Goal: Navigation & Orientation: Understand site structure

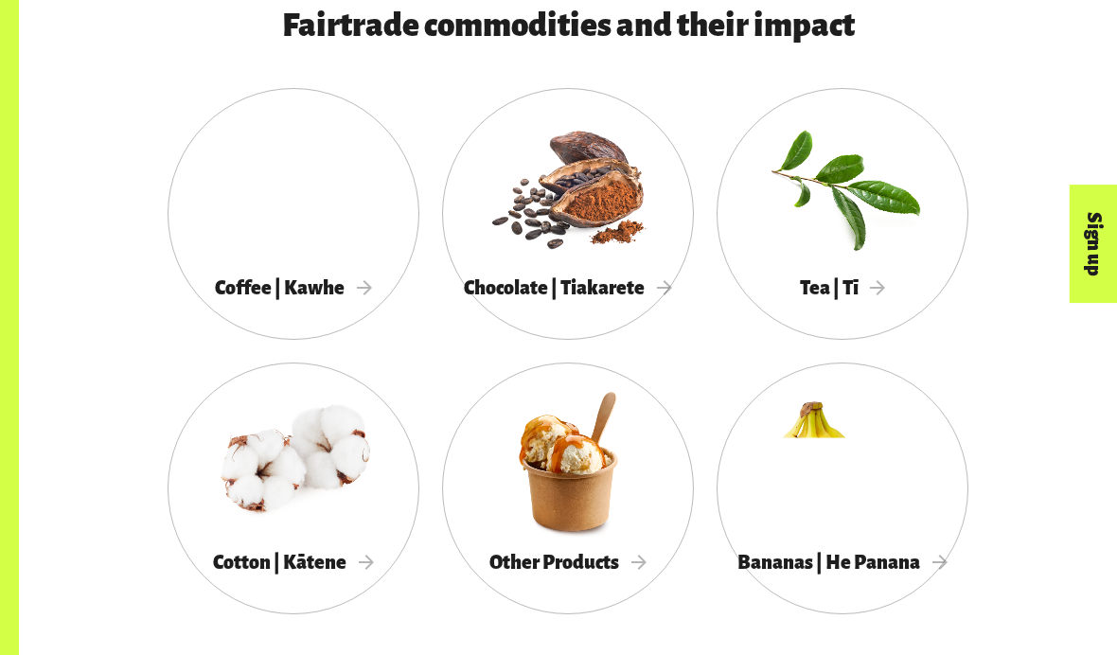
scroll to position [1143, 0]
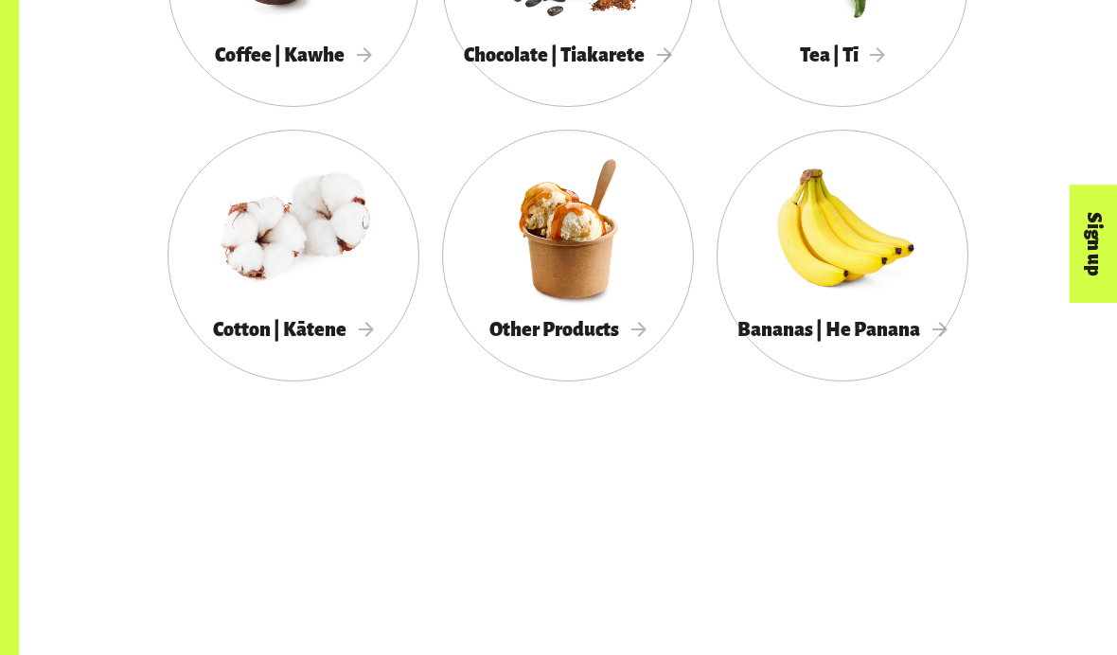
click at [244, 252] on div at bounding box center [294, 229] width 252 height 164
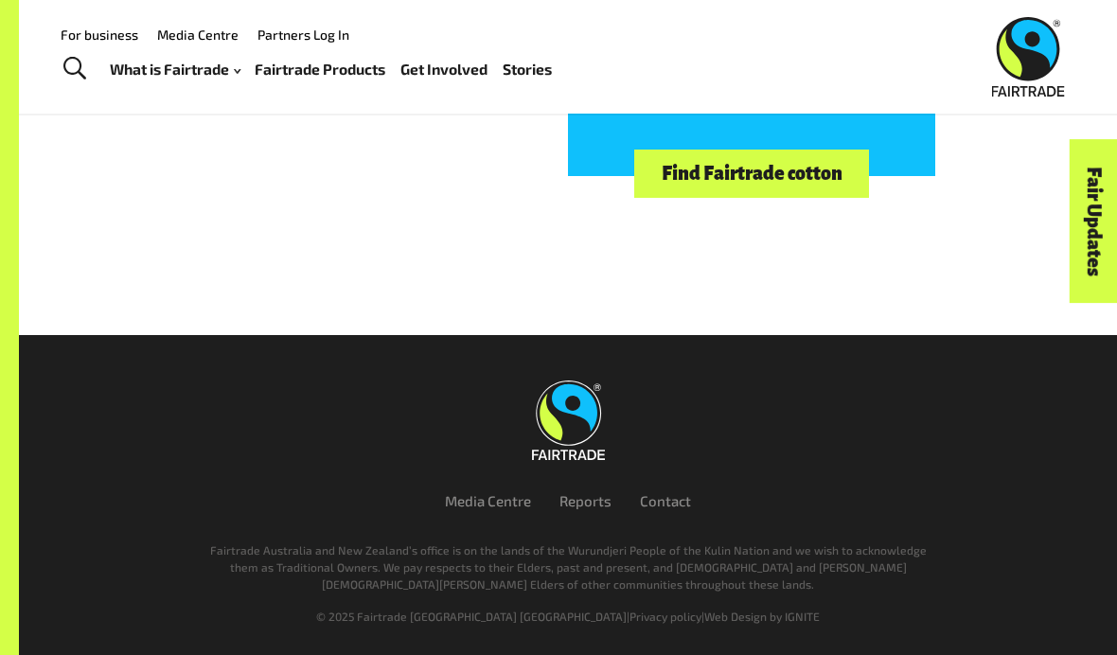
scroll to position [5291, 0]
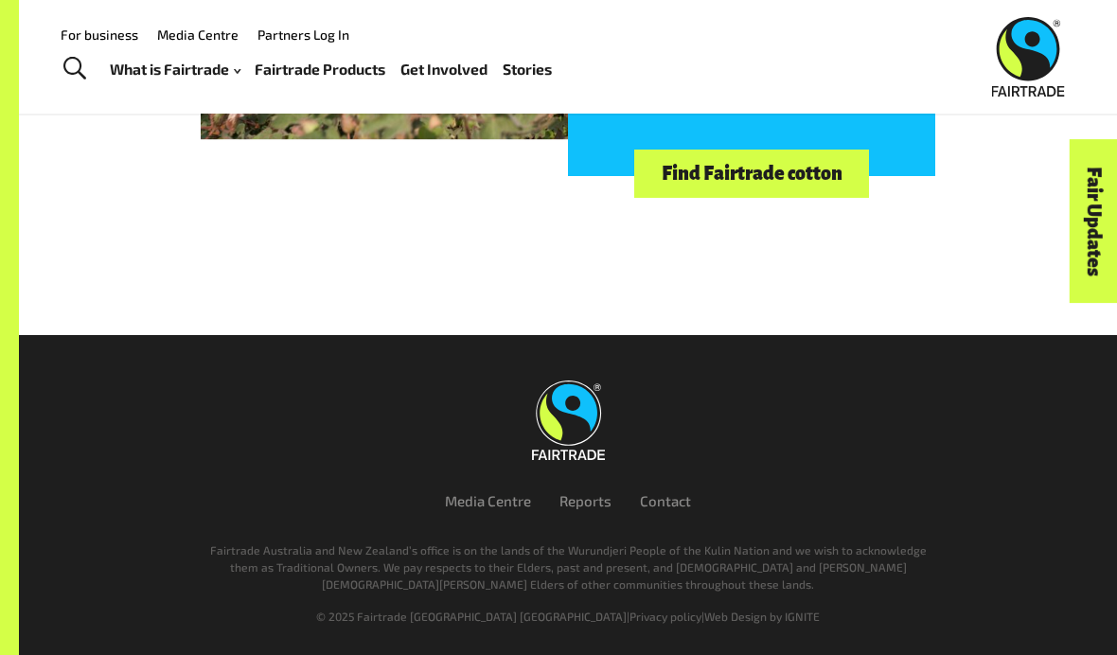
click at [539, 77] on link "Stories" at bounding box center [527, 69] width 49 height 27
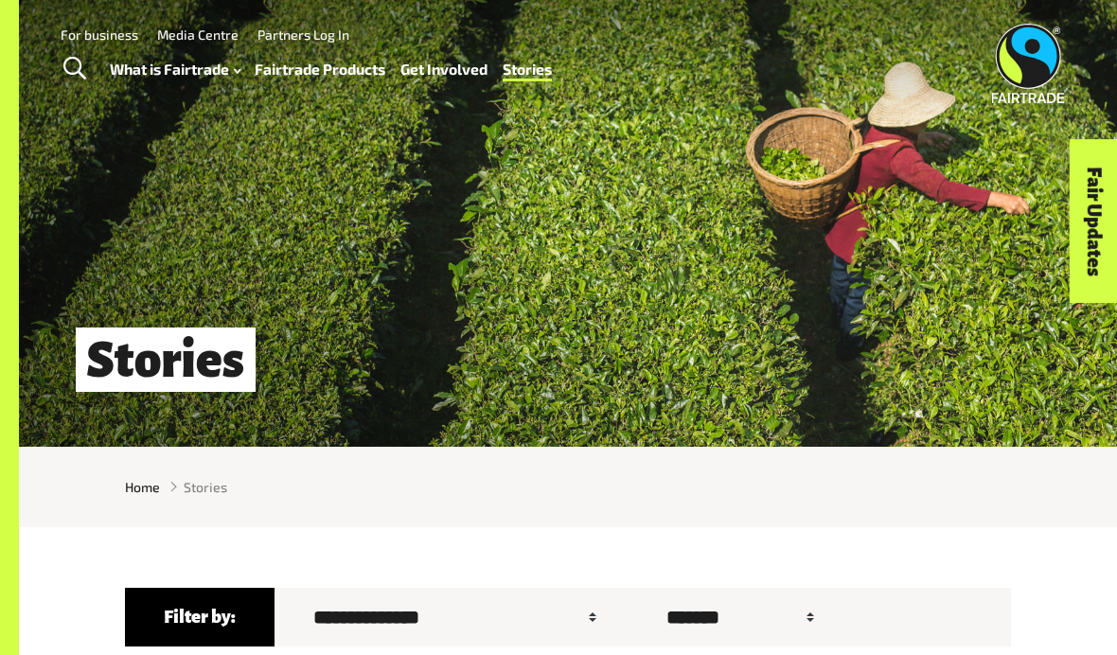
click at [1018, 59] on img at bounding box center [1027, 64] width 73 height 80
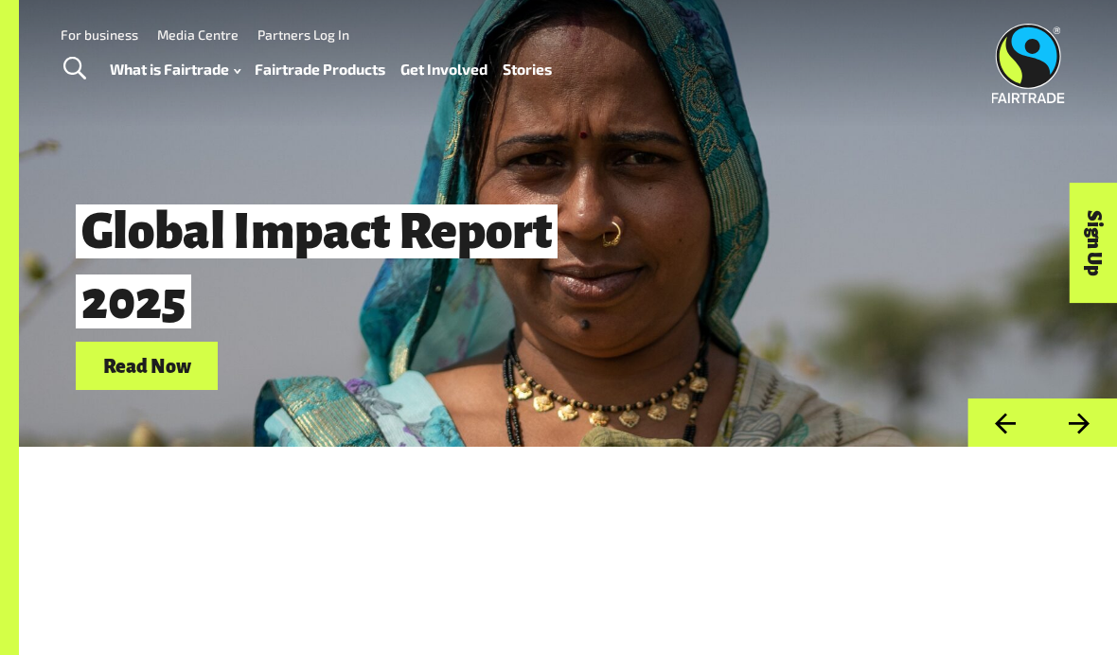
click at [116, 39] on link "For business" at bounding box center [100, 35] width 78 height 16
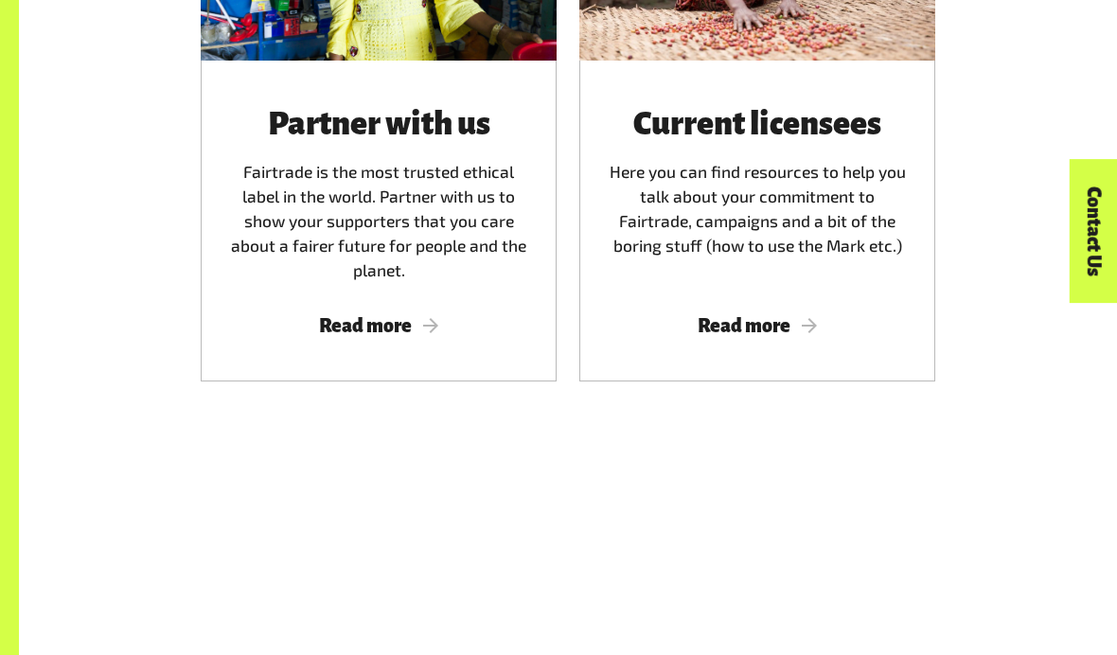
scroll to position [1079, 0]
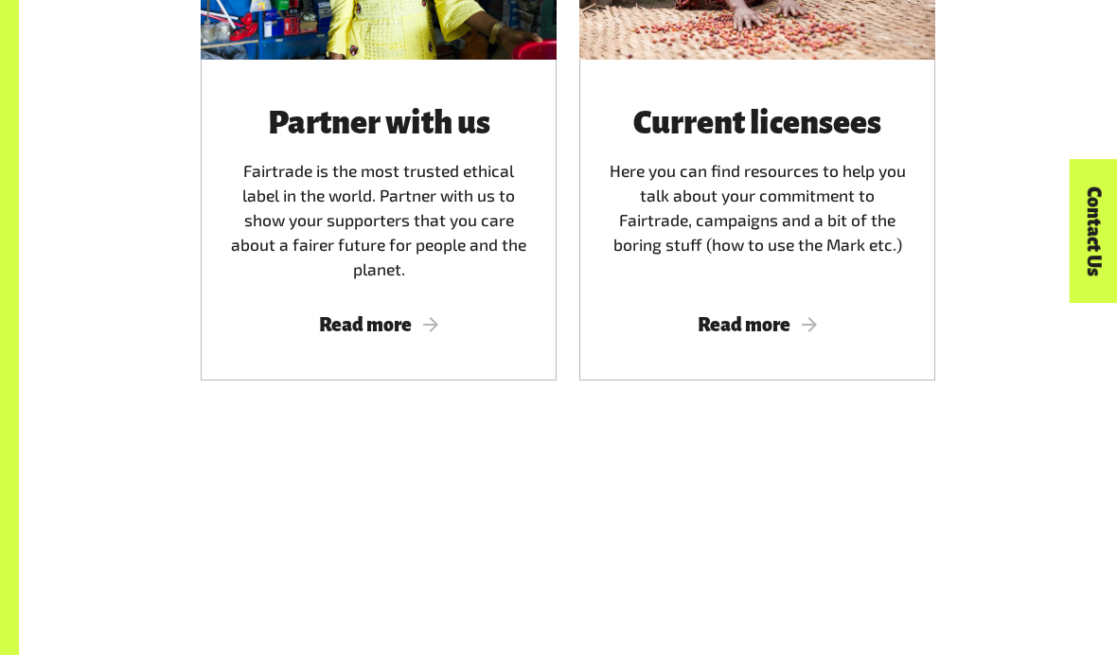
click at [343, 303] on div "Partner with us Fairtrade is the most trusted ethical label in the world. Partn…" at bounding box center [379, 220] width 356 height 321
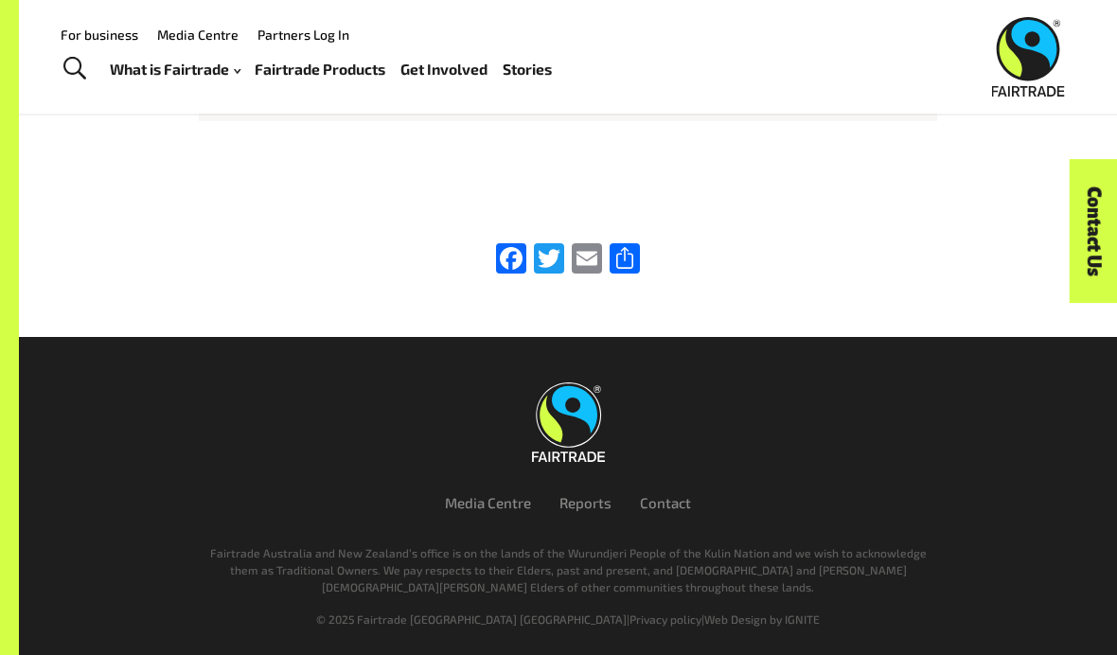
scroll to position [3000, 0]
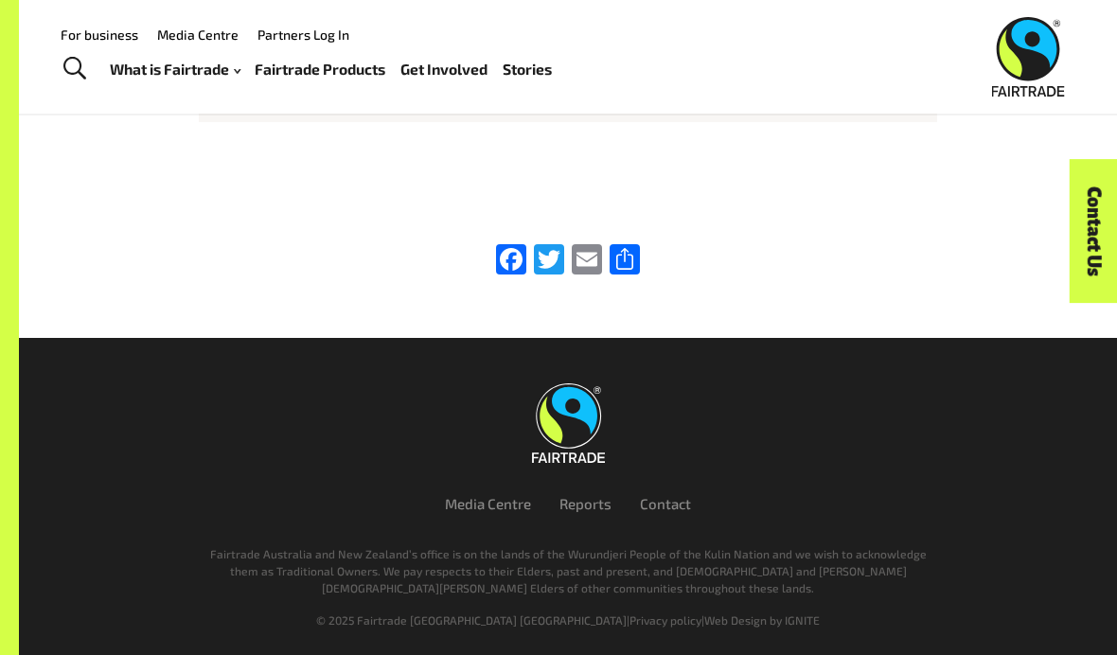
click at [1041, 23] on img at bounding box center [1027, 57] width 73 height 80
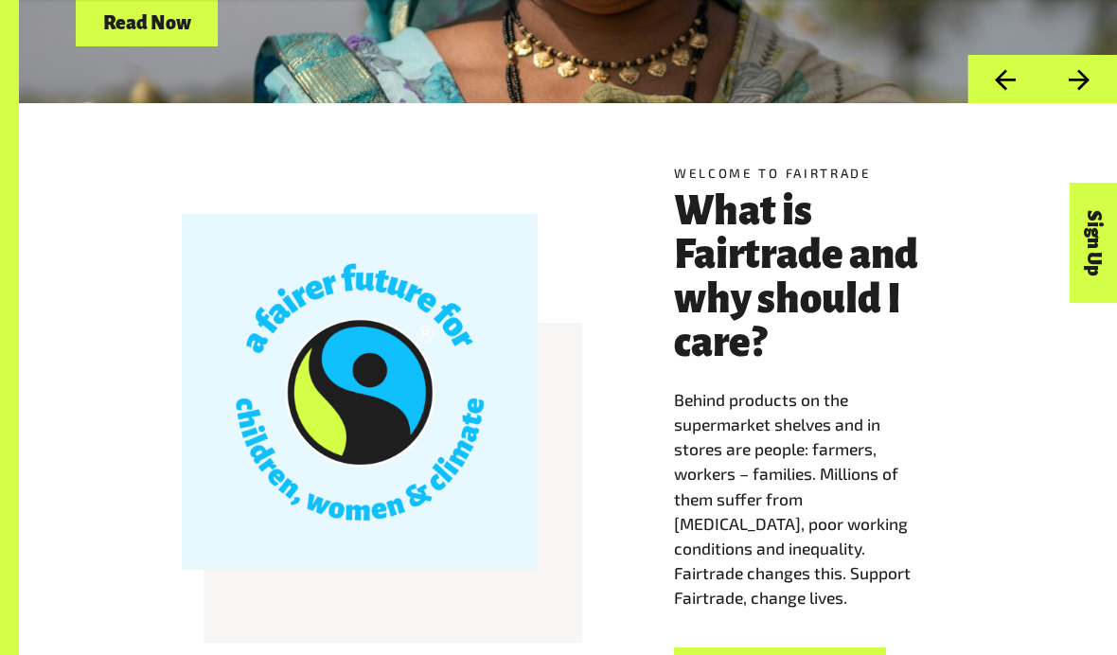
scroll to position [345, 0]
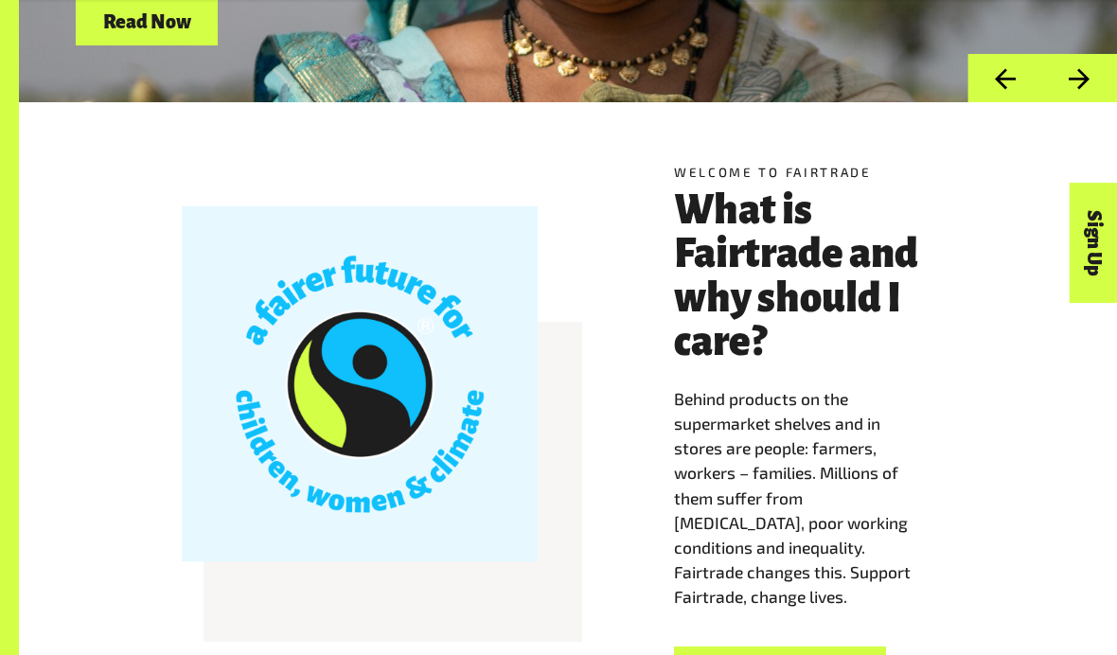
click at [105, 338] on div "Welcome to Fairtrade What is Fairtrade and why should I care? Behind products o…" at bounding box center [568, 428] width 1098 height 653
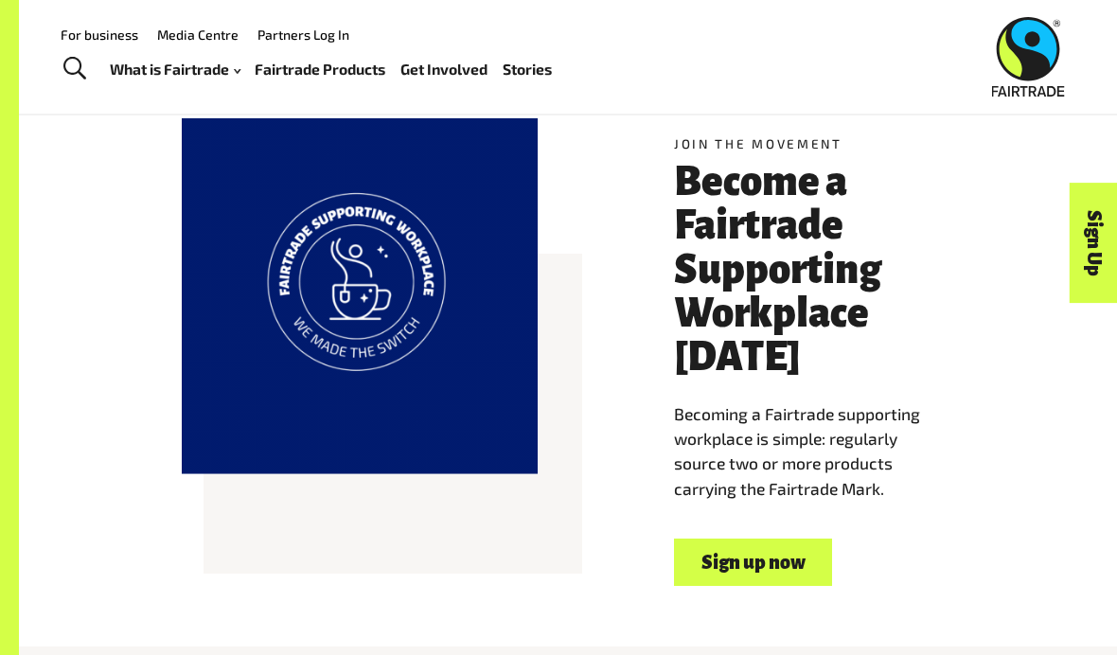
scroll to position [1003, 0]
